Goal: Transaction & Acquisition: Book appointment/travel/reservation

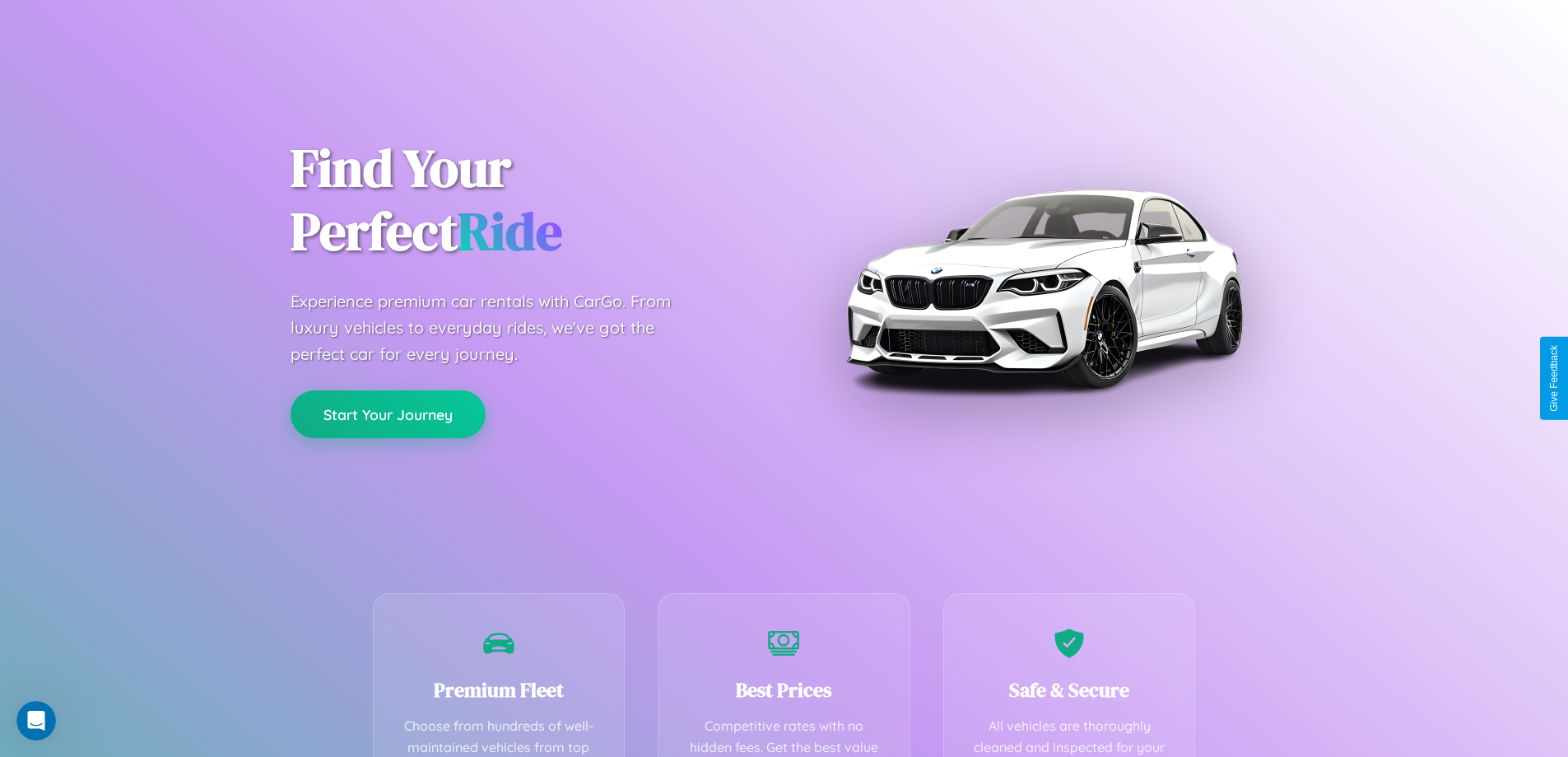
click at [388, 414] on button "Start Your Journey" at bounding box center [388, 414] width 195 height 47
click at [388, 414] on button "Start Your Journey" at bounding box center [388, 414] width 195 height 47
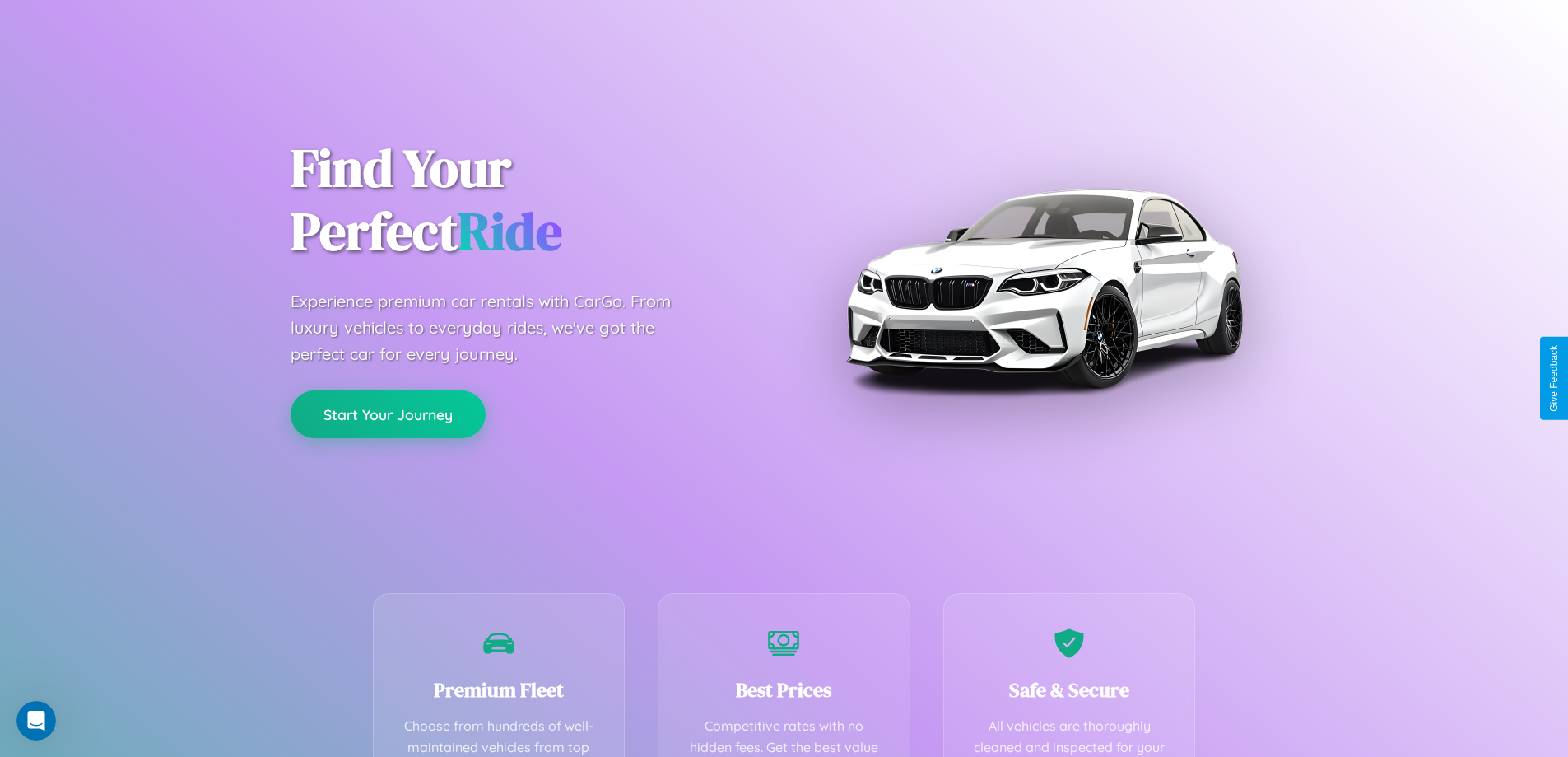
click at [388, 414] on button "Start Your Journey" at bounding box center [388, 414] width 195 height 47
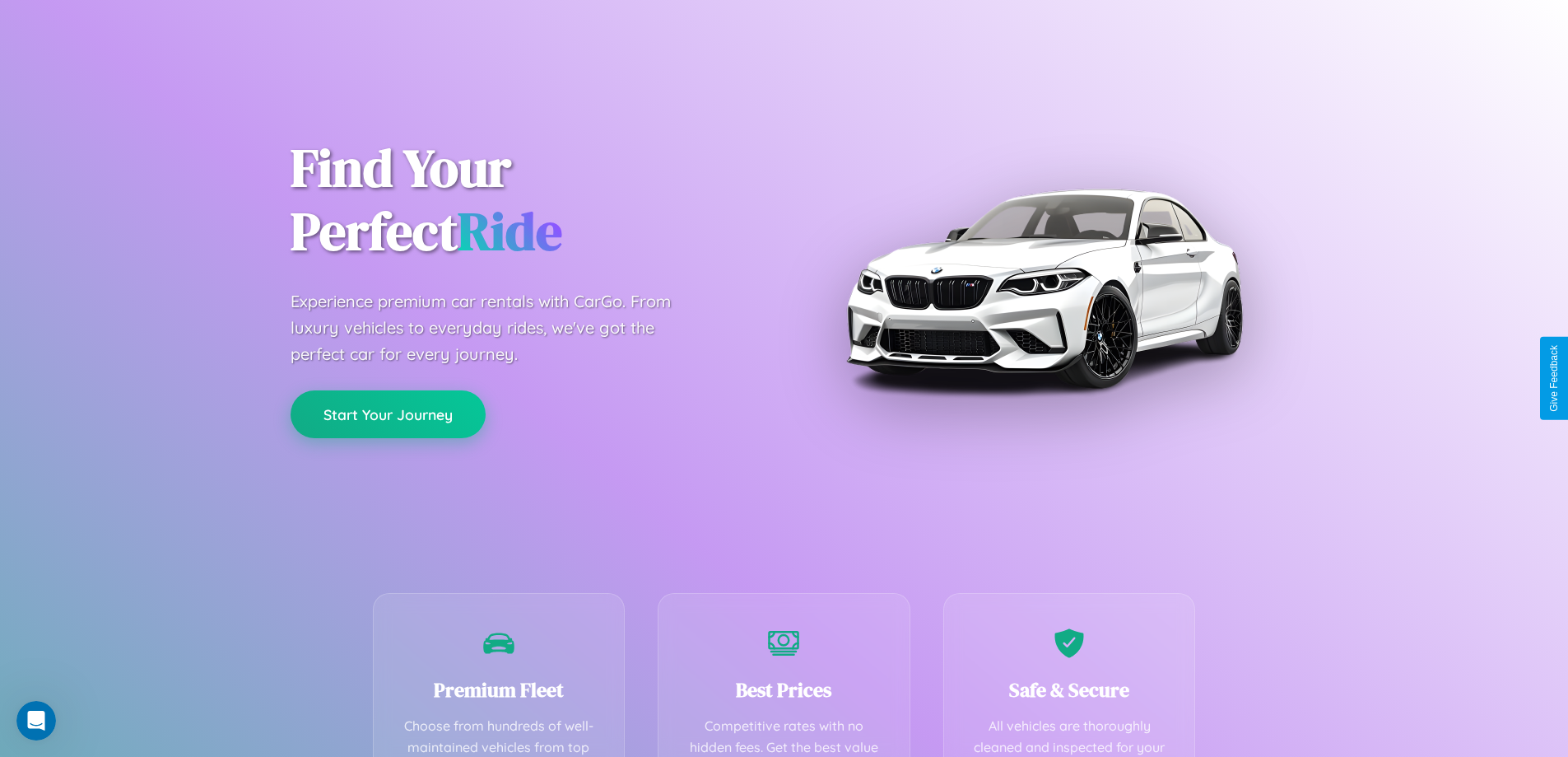
click at [388, 414] on button "Start Your Journey" at bounding box center [388, 414] width 195 height 47
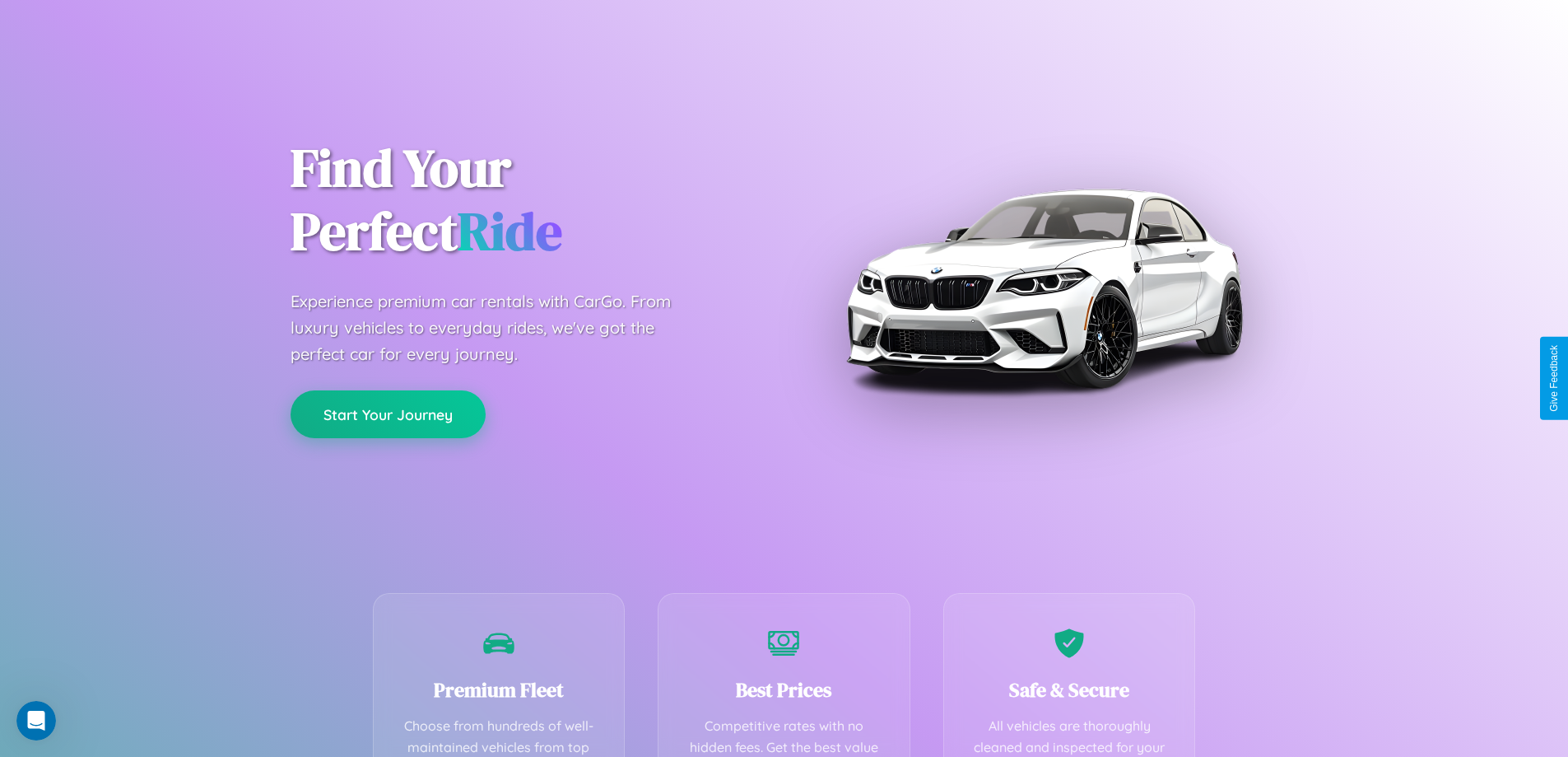
click at [388, 414] on button "Start Your Journey" at bounding box center [388, 414] width 195 height 47
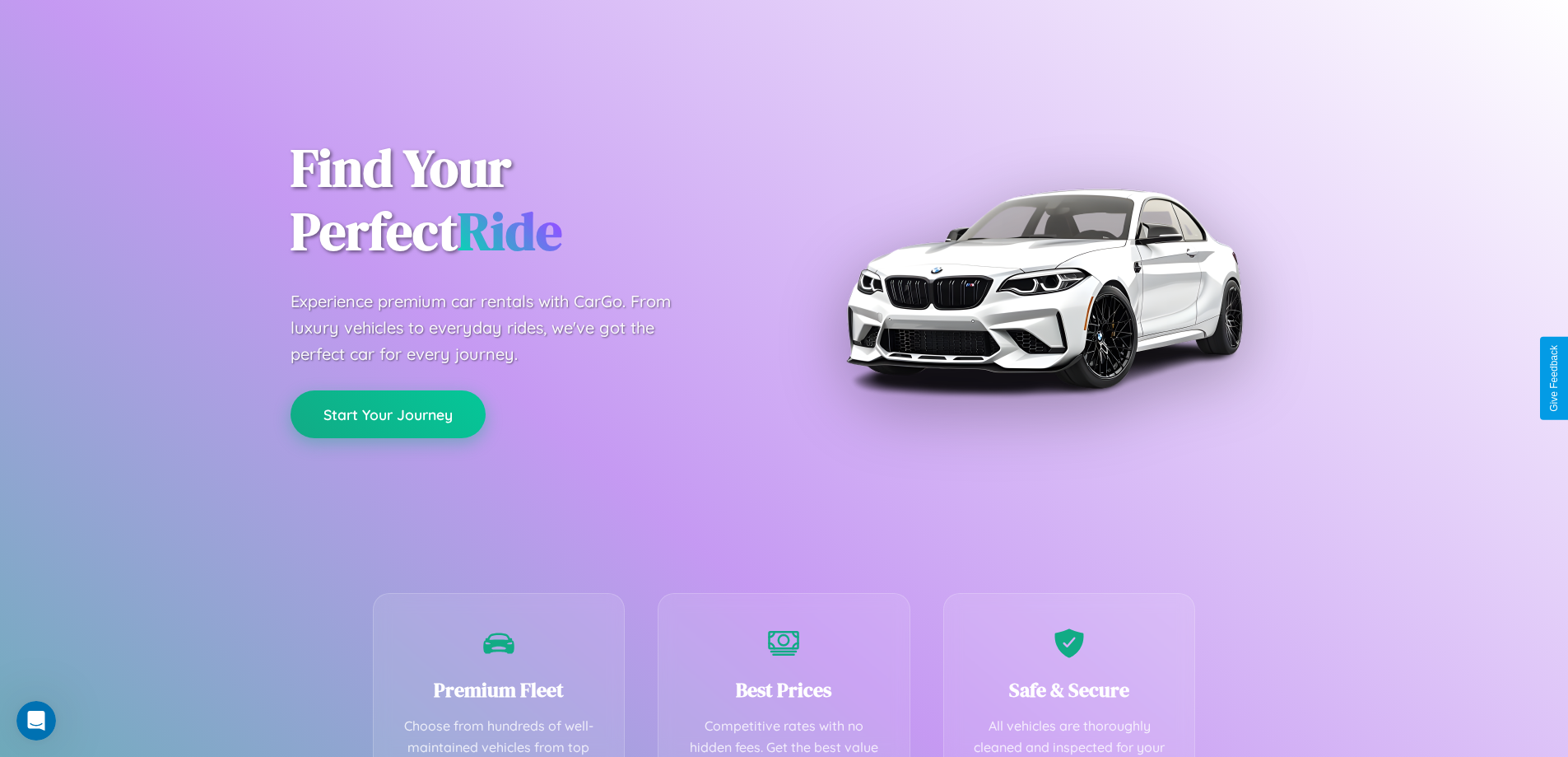
click at [388, 414] on button "Start Your Journey" at bounding box center [388, 414] width 195 height 47
